Goal: Transaction & Acquisition: Download file/media

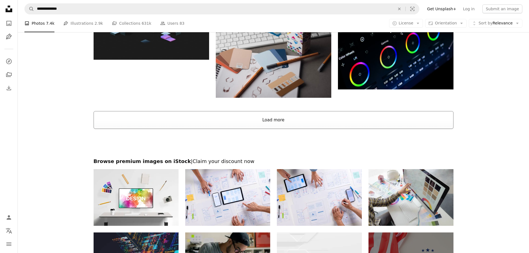
scroll to position [3241, 0]
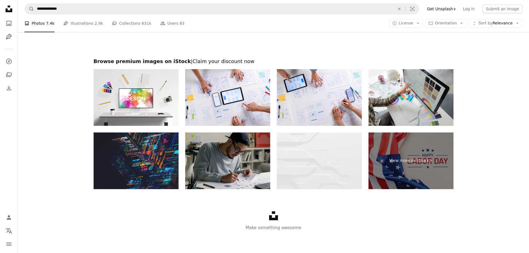
click at [246, 151] on img at bounding box center [227, 161] width 85 height 57
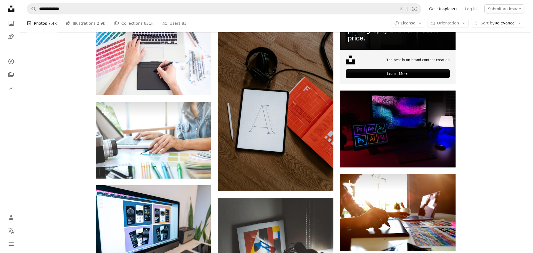
scroll to position [426, 0]
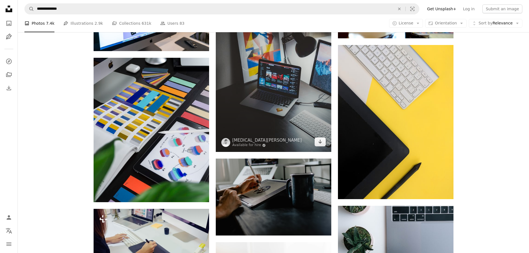
click at [277, 101] on img at bounding box center [274, 68] width 116 height 167
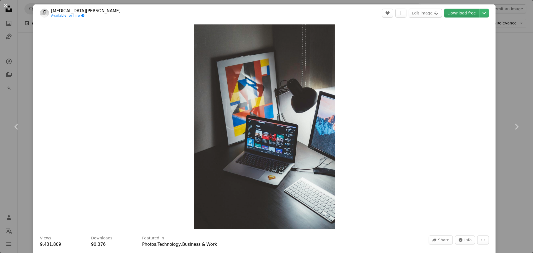
click at [456, 11] on link "Download free" at bounding box center [461, 13] width 35 height 9
